Goal: Task Accomplishment & Management: Complete application form

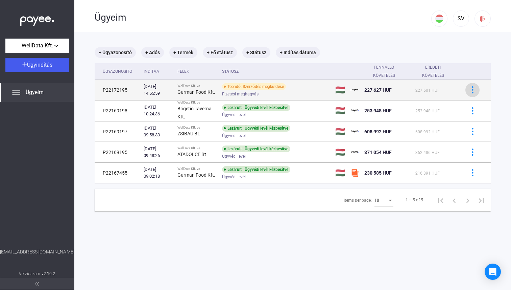
click at [468, 92] on div at bounding box center [472, 89] width 10 height 7
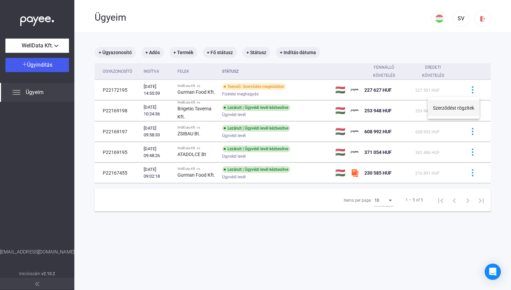
click at [461, 106] on button "Szerződést rögzítek" at bounding box center [453, 108] width 52 height 16
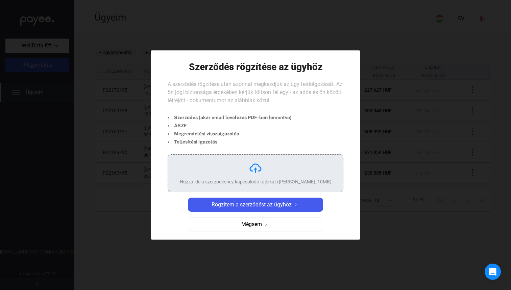
click at [263, 172] on div "Húzza ide a szerződéshez kapcsolódó fájlokat ([PERSON_NAME]. 10MB)" at bounding box center [256, 173] width 152 height 24
click at [242, 173] on div "Húzza ide a szerződéshez kapcsolódó fájlokat ([PERSON_NAME]. 10MB)" at bounding box center [256, 173] width 152 height 24
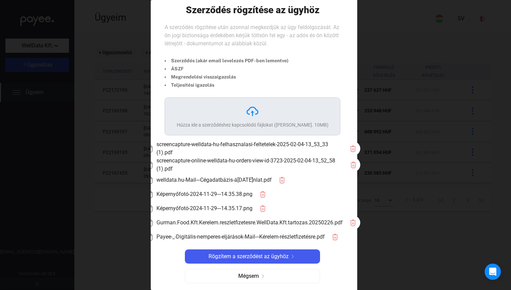
scroll to position [6, 0]
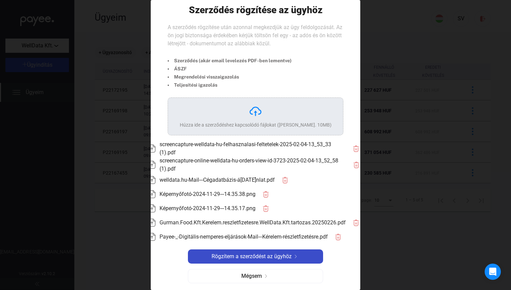
click at [266, 258] on span "Rögzítem a szerződést az ügyhöz" at bounding box center [252, 256] width 80 height 8
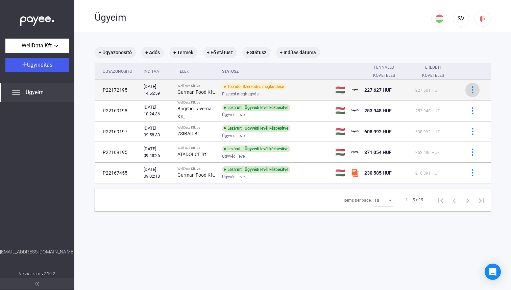
click at [471, 89] on img at bounding box center [472, 89] width 7 height 7
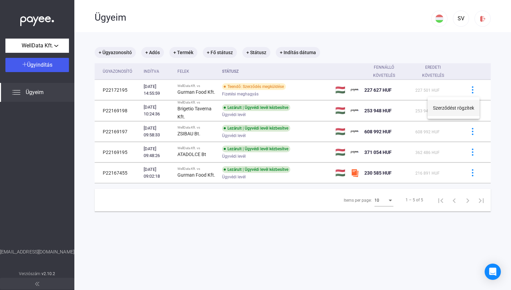
click at [457, 104] on button "Szerződést rögzítek" at bounding box center [453, 108] width 52 height 16
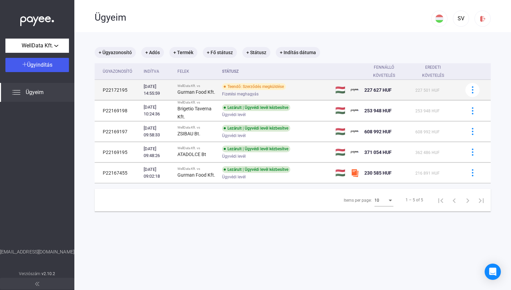
click at [274, 87] on div "Teendő: Szerződés megküldése" at bounding box center [254, 86] width 64 height 7
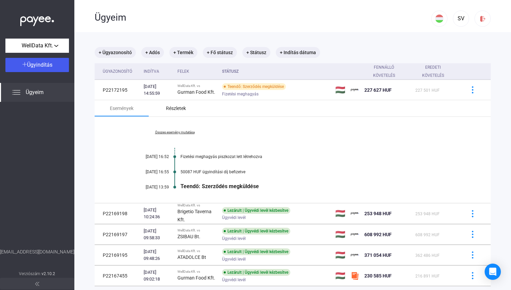
click at [184, 107] on div "Részletek" at bounding box center [176, 108] width 20 height 8
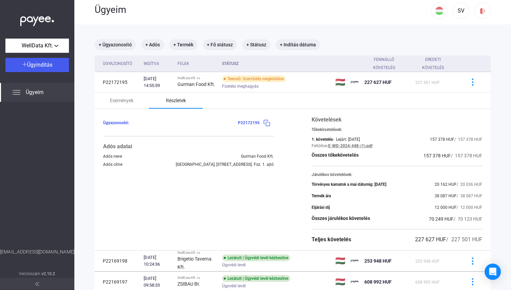
scroll to position [7, 0]
